Goal: Use online tool/utility

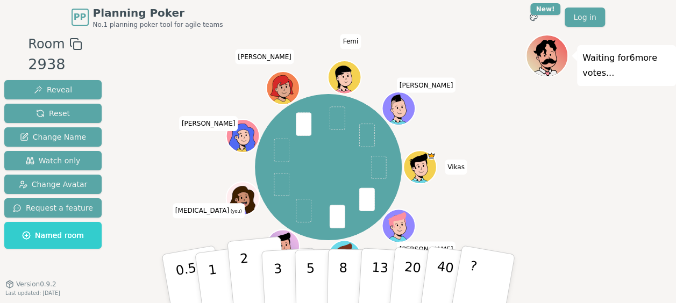
click at [244, 283] on p "2" at bounding box center [246, 280] width 14 height 59
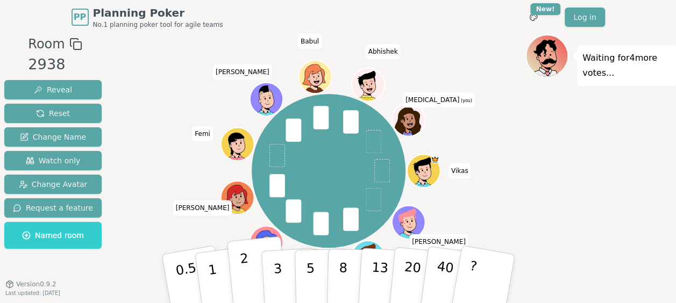
click at [246, 277] on p "2" at bounding box center [246, 280] width 14 height 59
